Goal: Task Accomplishment & Management: Complete application form

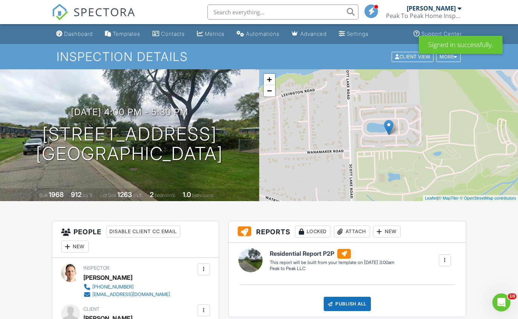
click at [88, 34] on div "Dashboard" at bounding box center [78, 34] width 29 height 6
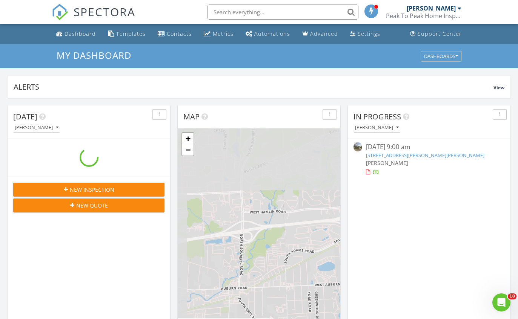
scroll to position [687, 518]
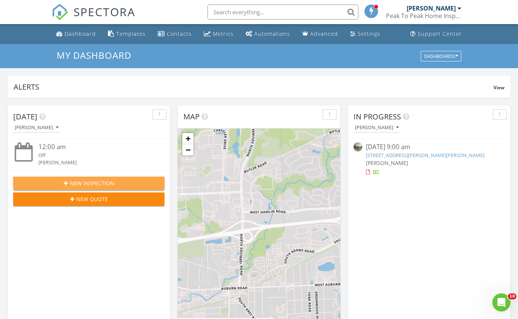
click at [107, 183] on span "New Inspection" at bounding box center [92, 184] width 45 height 8
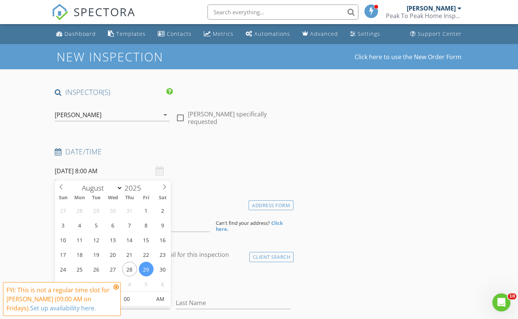
click at [132, 173] on input "08/29/2025 8:00 AM" at bounding box center [112, 171] width 115 height 18
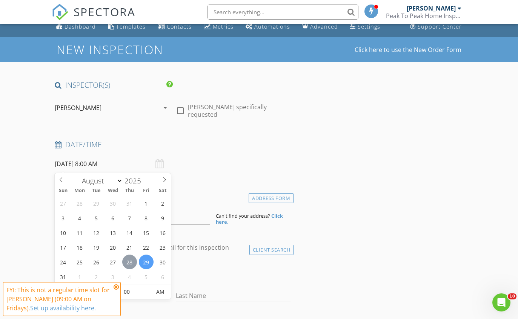
scroll to position [15, 0]
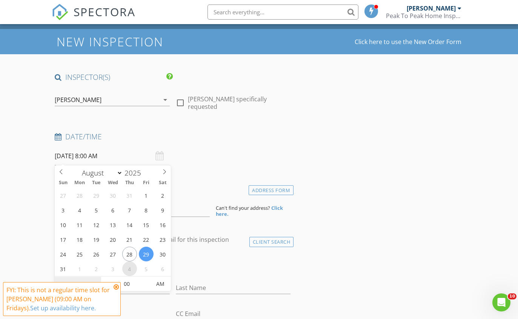
select select "8"
type input "09/04/2025 8:00 AM"
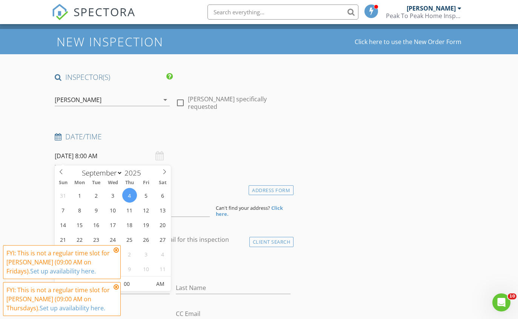
click at [116, 253] on icon at bounding box center [116, 250] width 5 height 6
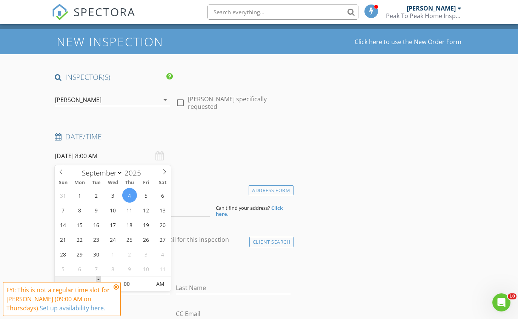
type input "09"
type input "09/04/2025 9:00 AM"
click at [98, 279] on span at bounding box center [98, 281] width 5 height 8
click at [185, 208] on input at bounding box center [132, 208] width 155 height 18
click at [185, 207] on input at bounding box center [132, 208] width 155 height 18
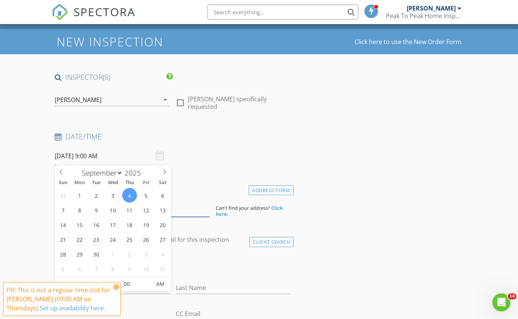
click at [185, 207] on input at bounding box center [132, 208] width 155 height 18
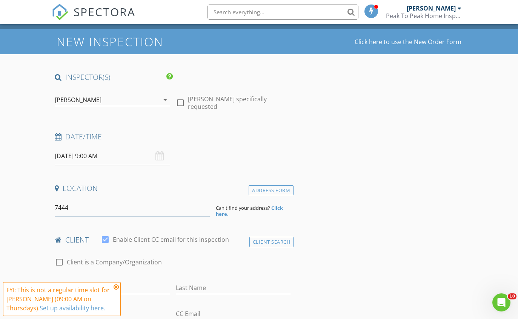
click at [176, 214] on input "7444" at bounding box center [132, 208] width 155 height 18
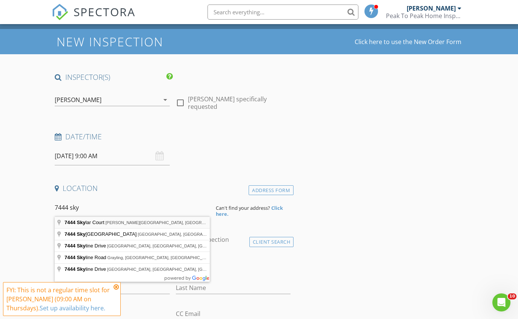
type input "7444 Skylar Court, Swartz Creek, MI, USA"
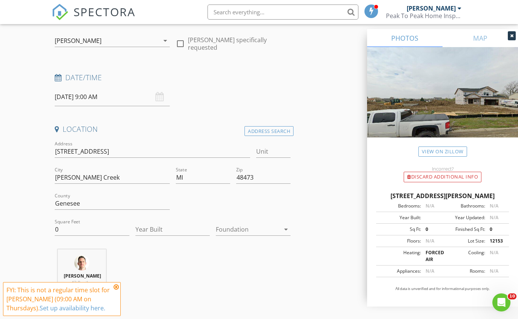
scroll to position [77, 0]
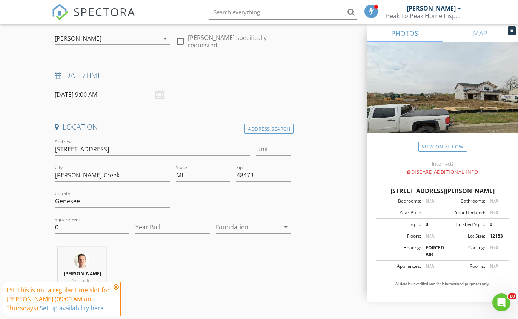
click at [229, 225] on div at bounding box center [248, 227] width 64 height 12
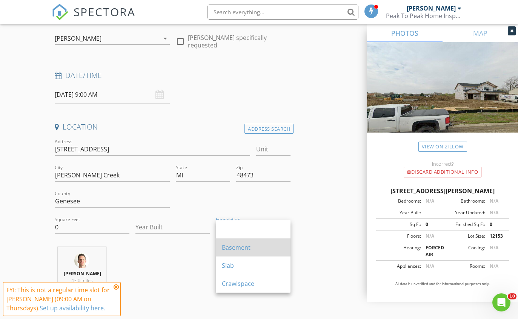
click at [229, 248] on div "Basement" at bounding box center [253, 247] width 63 height 9
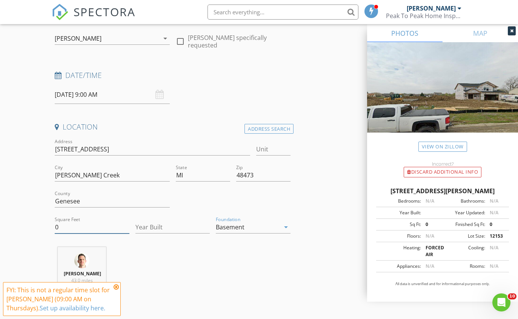
click at [77, 226] on input "0" at bounding box center [92, 227] width 75 height 12
type input "2600"
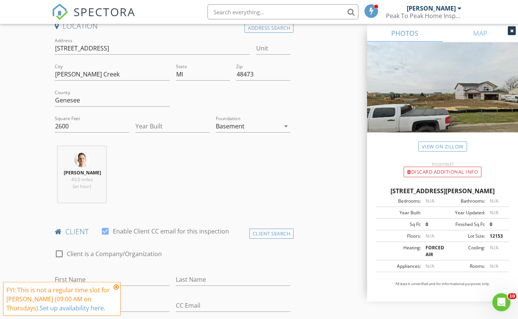
scroll to position [212, 0]
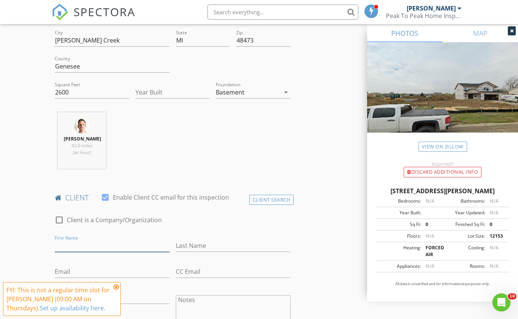
click at [84, 251] on input "First Name" at bounding box center [112, 246] width 115 height 12
type input "[PERSON_NAME]"
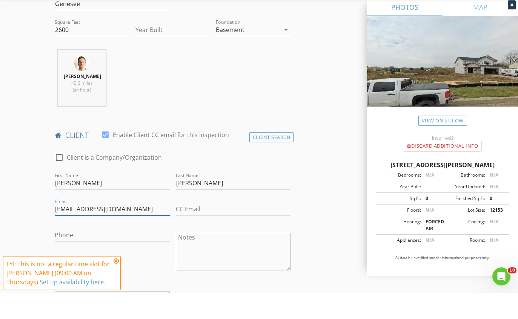
scroll to position [267, 0]
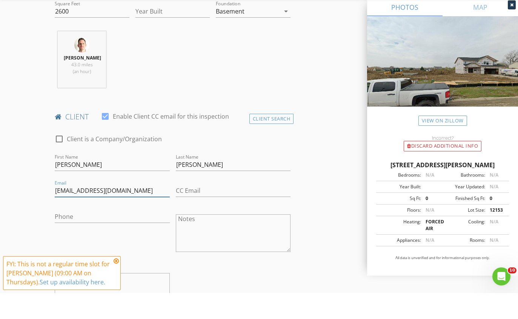
type input "[EMAIL_ADDRESS][DOMAIN_NAME]"
click at [144, 237] on input "Phone" at bounding box center [112, 243] width 115 height 12
type input "[PHONE_NUMBER]"
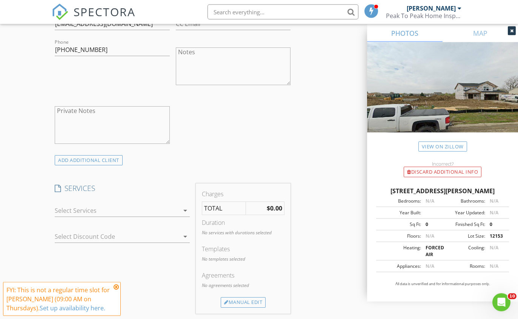
click at [166, 205] on div at bounding box center [117, 211] width 124 height 12
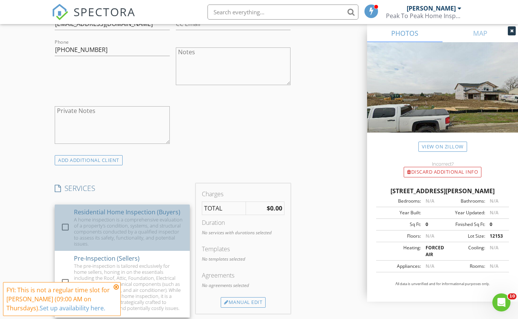
click at [153, 230] on div "A home inspection is a comprehensive evaluation of a property's condition, syst…" at bounding box center [129, 232] width 110 height 30
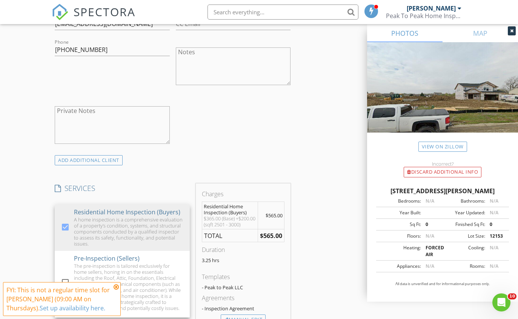
click at [280, 145] on div "check_box_outline_blank Client is a Company/Organization First Name Samantha La…" at bounding box center [173, 57] width 242 height 195
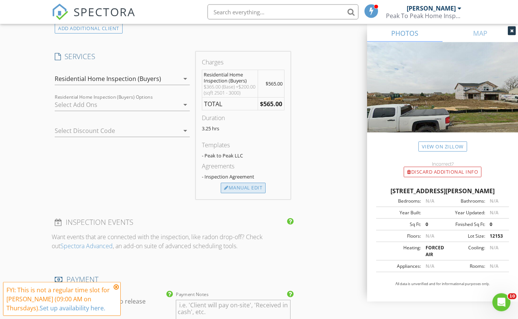
click at [259, 194] on div "Manual Edit" at bounding box center [243, 188] width 45 height 11
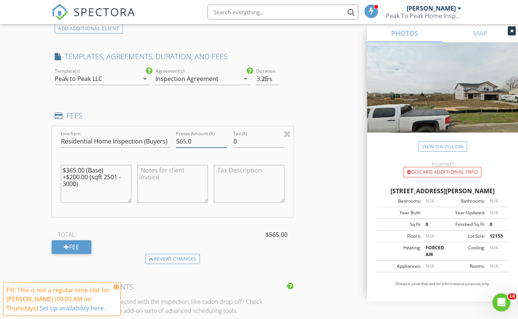
click at [222, 137] on input "565.0" at bounding box center [201, 141] width 51 height 12
type input "415.0"
click at [98, 183] on textarea "$365.00 (Base) +$200.00 (sqft 2501 - 3000)" at bounding box center [96, 185] width 71 height 38
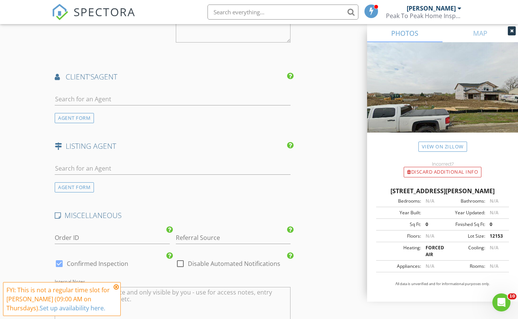
scroll to position [952, 0]
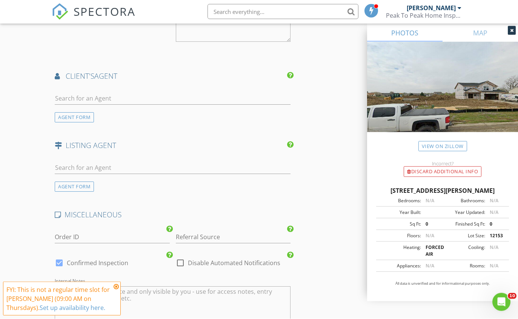
type textarea "$415.00 (Base)"
click at [84, 109] on div at bounding box center [173, 111] width 236 height 5
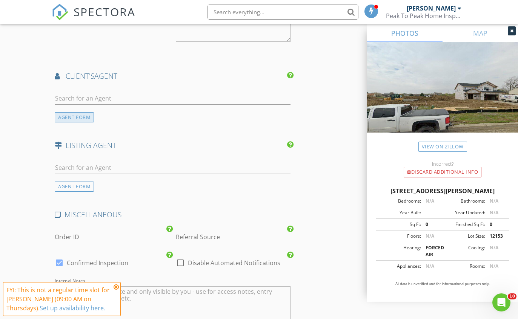
click at [72, 112] on div "AGENT FORM" at bounding box center [74, 117] width 39 height 10
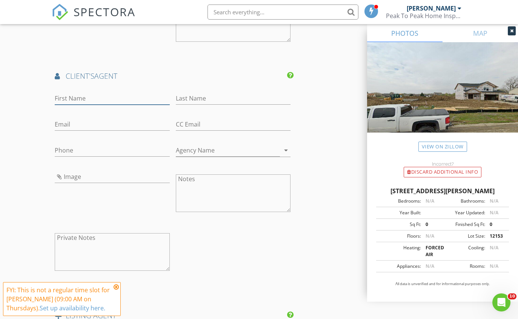
click at [126, 94] on input "First Name" at bounding box center [112, 98] width 115 height 12
type input "[PERSON_NAME]"
click at [240, 88] on div "Last Name" at bounding box center [233, 100] width 115 height 25
click at [244, 95] on input "Last Name" at bounding box center [233, 99] width 115 height 12
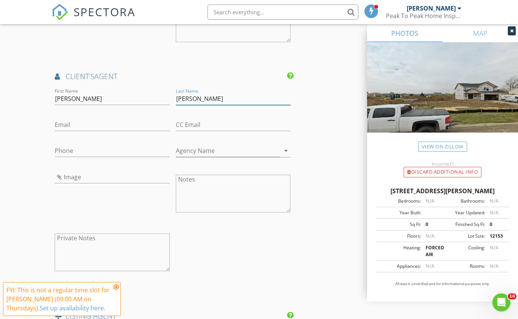
type input "[PERSON_NAME]"
type input "[EMAIL_ADDRESS][DOMAIN_NAME]"
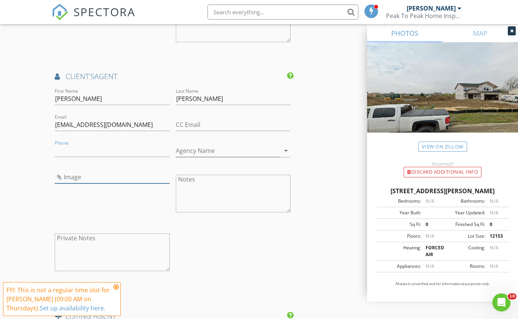
click at [95, 181] on input "Image" at bounding box center [112, 177] width 115 height 12
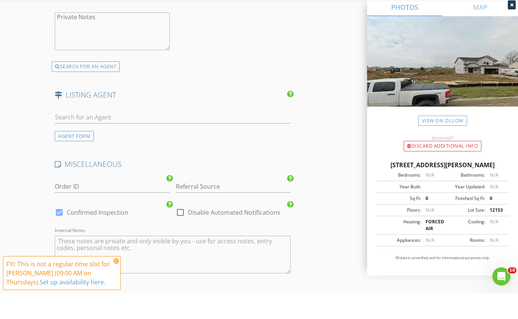
scroll to position [1148, 0]
click at [117, 285] on icon at bounding box center [116, 287] width 5 height 6
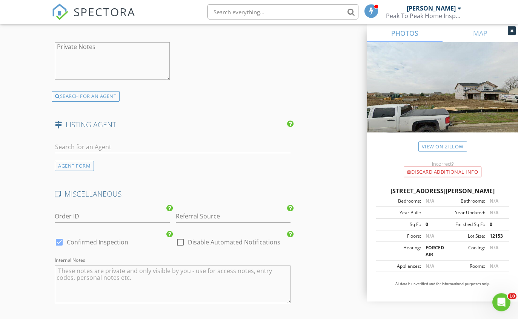
scroll to position [1248, 0]
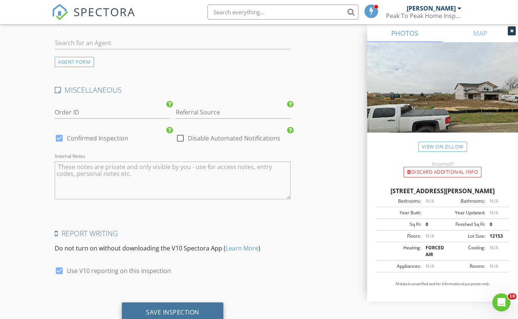
click at [166, 309] on div "Save Inspection" at bounding box center [172, 313] width 53 height 8
